Goal: Communication & Community: Answer question/provide support

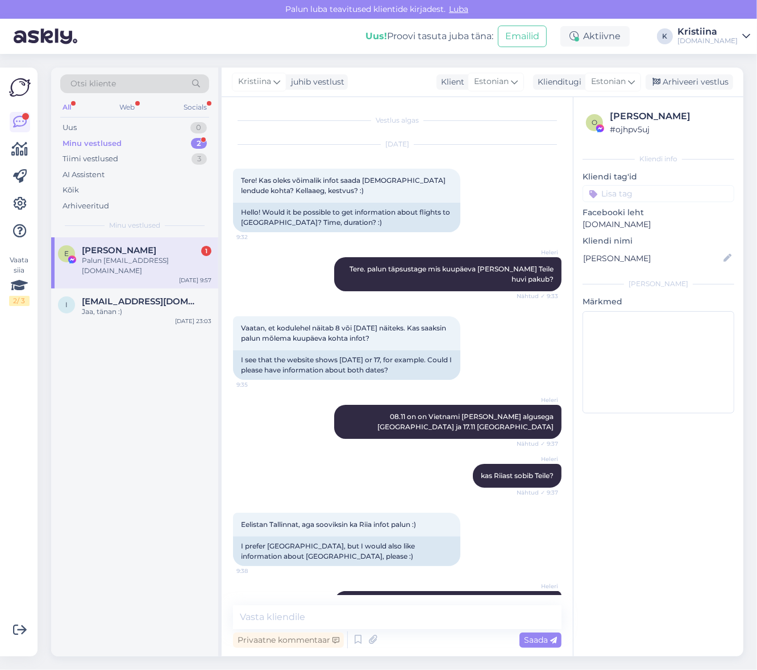
scroll to position [676, 0]
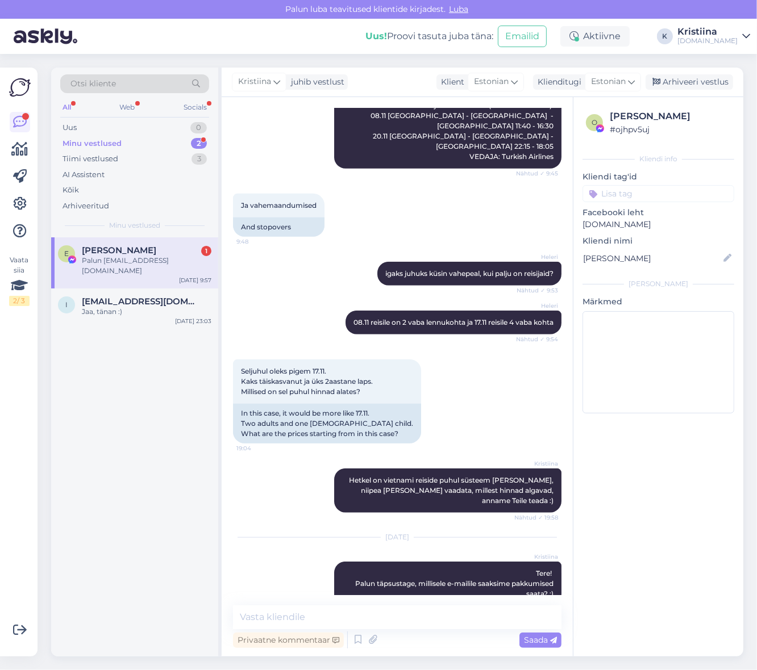
click at [123, 260] on div "Palun [EMAIL_ADDRESS][DOMAIN_NAME]" at bounding box center [147, 266] width 130 height 20
copy link "[EMAIL_ADDRESS][DOMAIN_NAME]"
drag, startPoint x: 340, startPoint y: 574, endPoint x: 264, endPoint y: 577, distance: 76.2
click at [264, 631] on div "Palun [EMAIL_ADDRESS][DOMAIN_NAME] 14:18" at bounding box center [313, 643] width 161 height 24
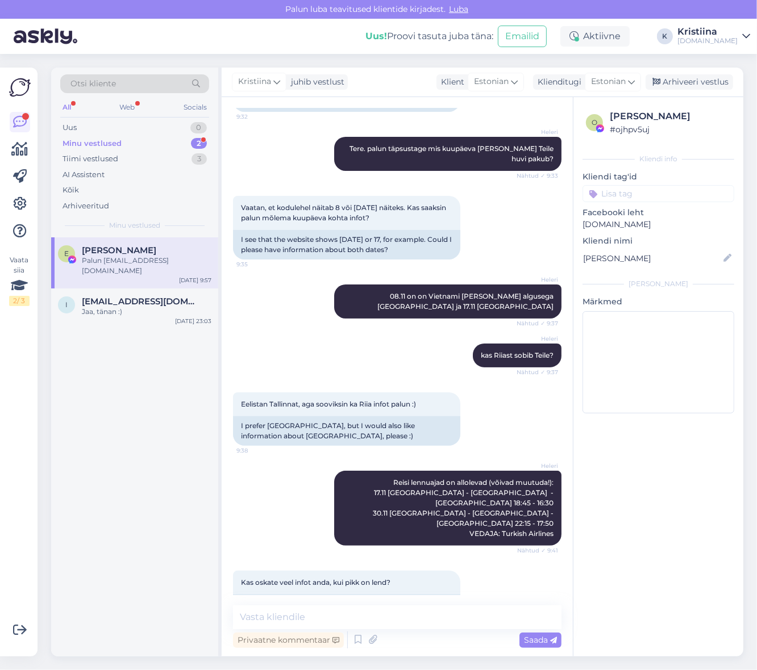
scroll to position [315, 0]
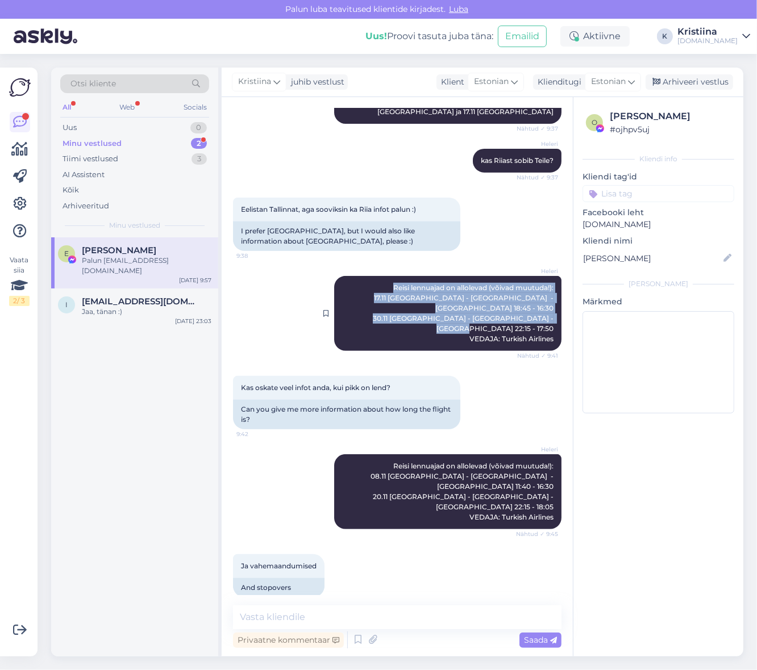
drag, startPoint x: 543, startPoint y: 296, endPoint x: 378, endPoint y: 265, distance: 167.1
click at [378, 276] on div "Heleri Reisi lennuajad on allolevad (võivad muutuda!): 17.11 [GEOGRAPHIC_DATA] …" at bounding box center [447, 313] width 227 height 75
copy span "Reisi lennuajad on allolevad (võivad muutuda!): 17.11 [GEOGRAPHIC_DATA] - [GEOG…"
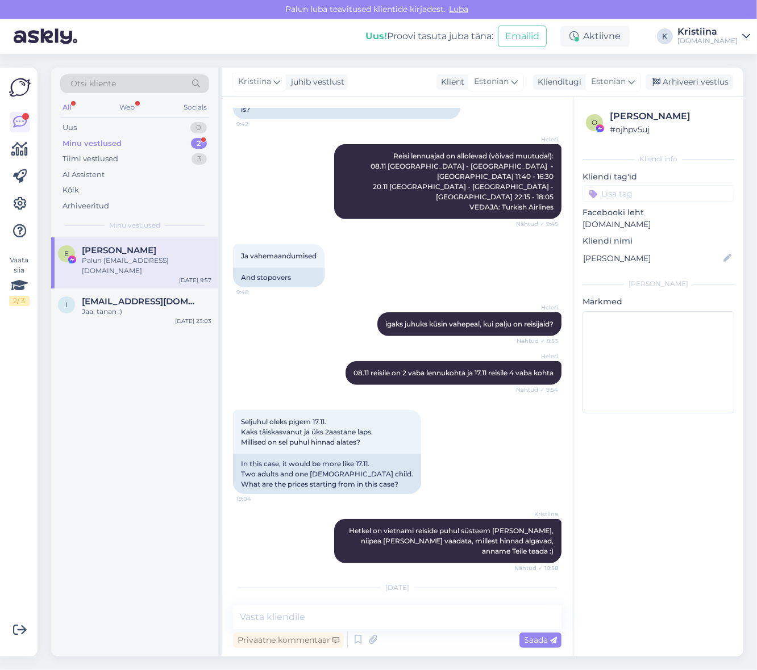
scroll to position [676, 0]
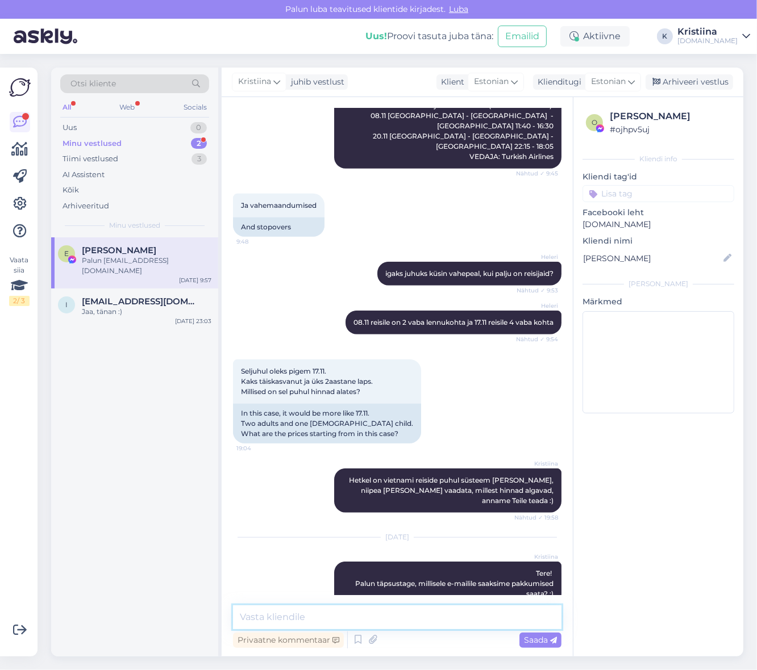
click at [283, 610] on textarea at bounding box center [397, 618] width 328 height 24
type textarea "Pakkumised on edastatud Teile e-mailile :)"
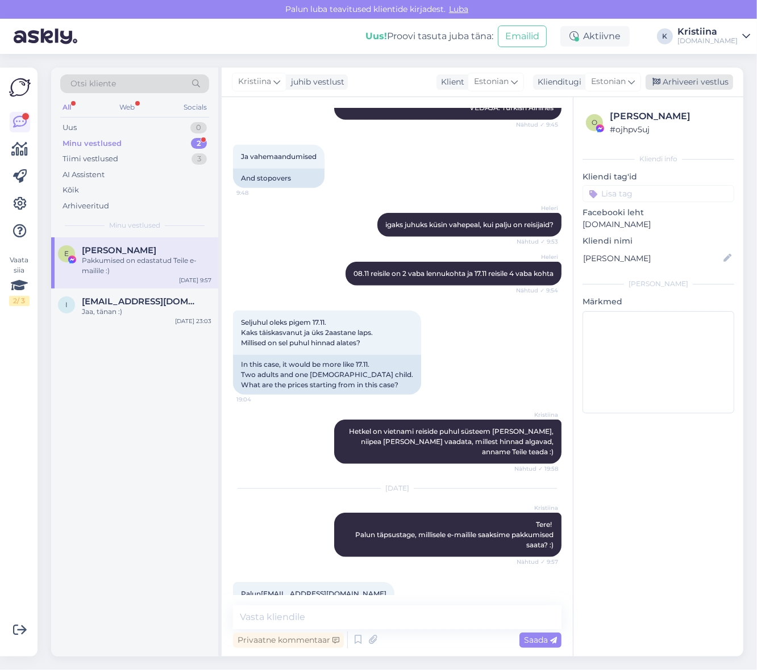
click at [691, 74] on div "Arhiveeri vestlus" at bounding box center [688, 81] width 87 height 15
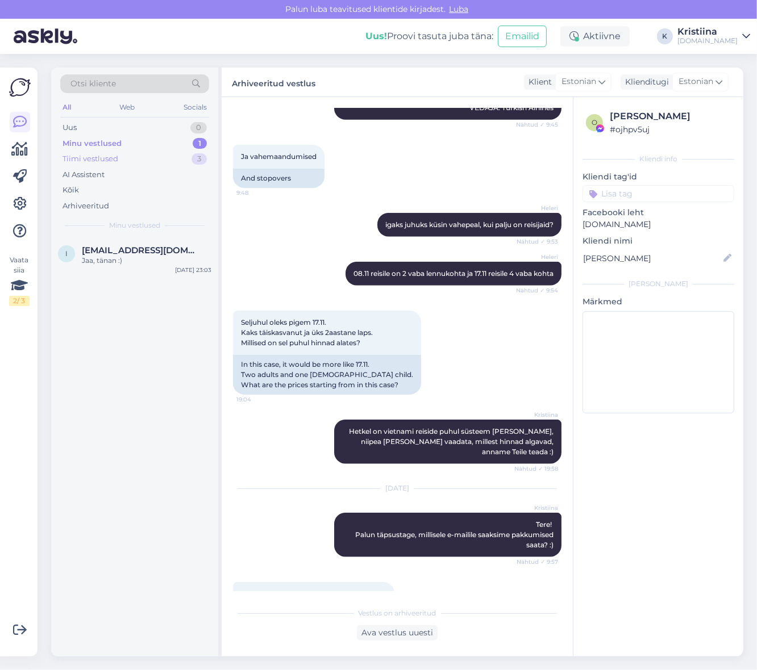
click at [169, 158] on div "Tiimi vestlused 3" at bounding box center [134, 159] width 149 height 16
